Goal: Check status: Check status

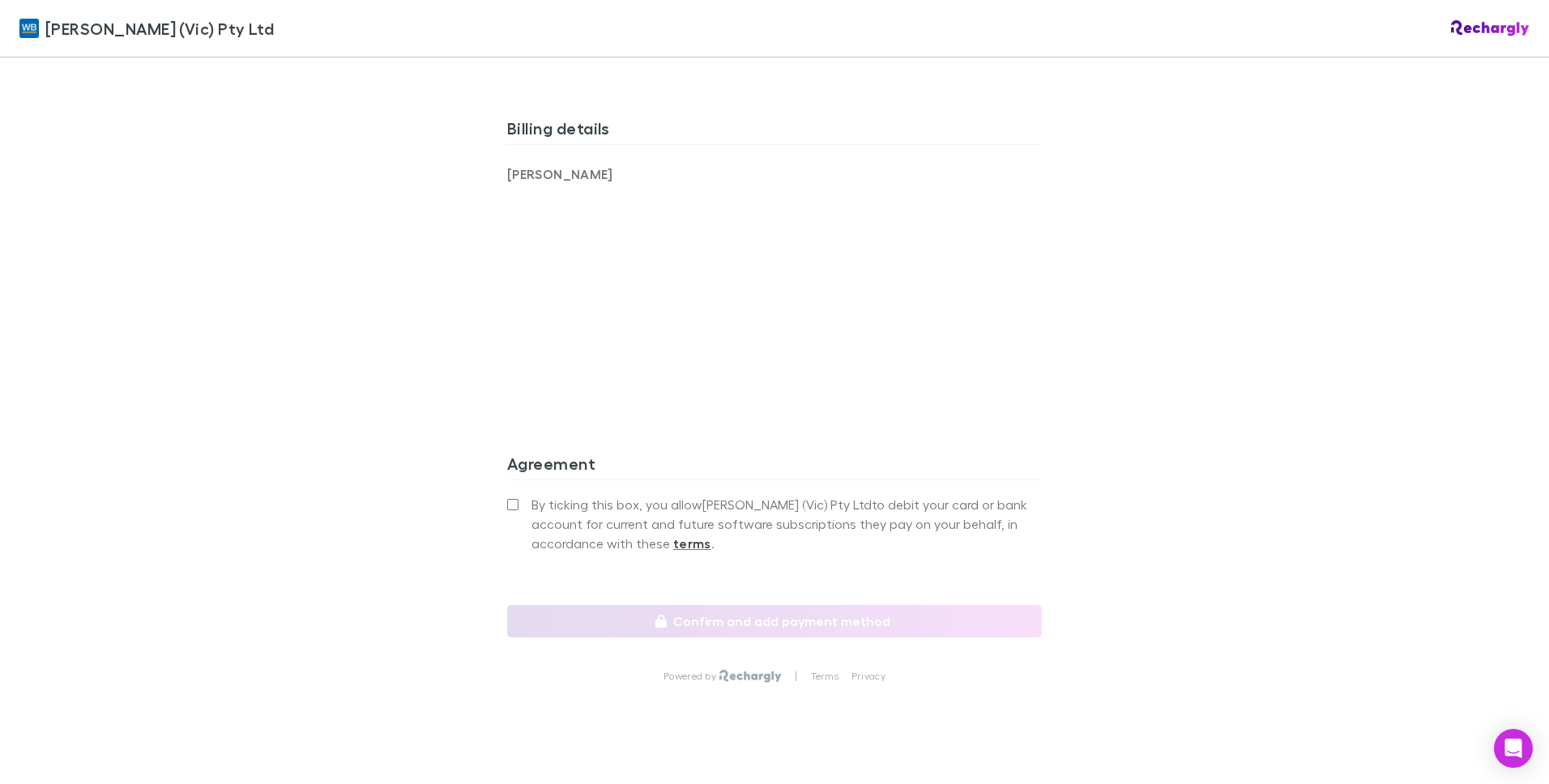
scroll to position [1128, 0]
